Goal: Task Accomplishment & Management: Manage account settings

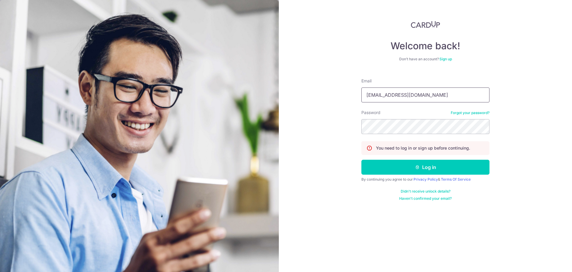
click at [421, 91] on input "[EMAIL_ADDRESS][DOMAIN_NAME]" at bounding box center [426, 94] width 128 height 15
type input "[EMAIL_ADDRESS][DOMAIN_NAME]"
click at [427, 165] on button "Log in" at bounding box center [426, 166] width 128 height 15
